Goal: Information Seeking & Learning: Learn about a topic

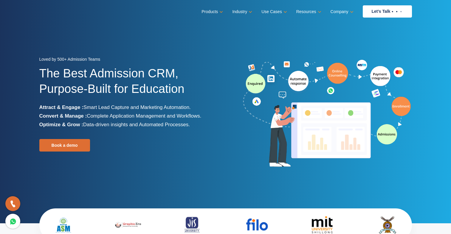
click at [228, 170] on div "Loved by 500+ Admission Teams The Best Admission CRM, Purpose-Built for Educati…" at bounding box center [225, 114] width 381 height 118
click at [250, 9] on li "Industry Higher Education End-to-end admissions solution designed for higher ed…" at bounding box center [241, 11] width 19 height 9
click at [285, 11] on link "Use Cases" at bounding box center [273, 11] width 24 height 9
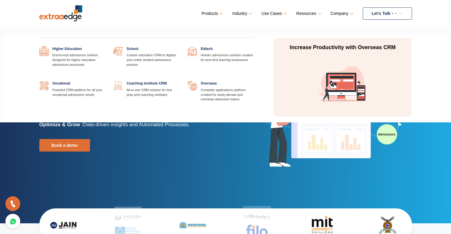
click at [178, 81] on link at bounding box center [178, 81] width 0 height 0
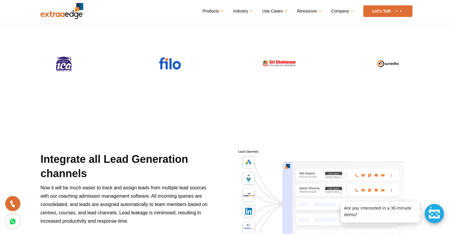
scroll to position [179, 0]
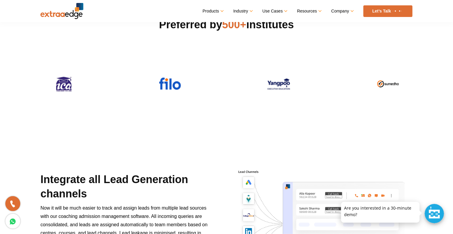
click at [198, 140] on div "Integrate all Lead Generation channels Now it will be much easier to track and …" at bounding box center [226, 231] width 381 height 208
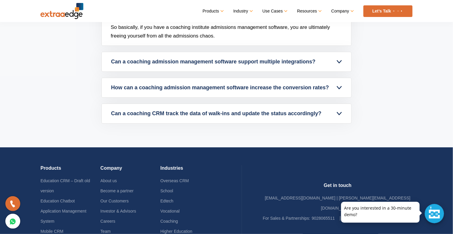
scroll to position [2176, 0]
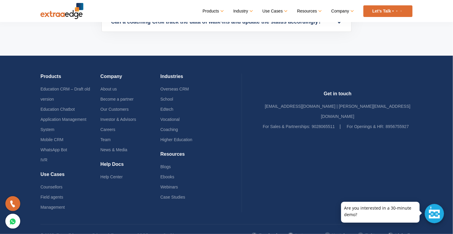
click at [238, 194] on div "Products Education CRM – Draft old version Education Chatbot Application Manage…" at bounding box center [142, 143] width 202 height 139
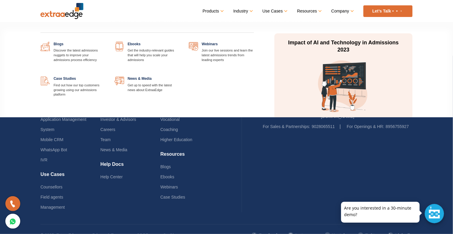
click at [180, 42] on link at bounding box center [180, 42] width 0 height 0
